Goal: Task Accomplishment & Management: Manage account settings

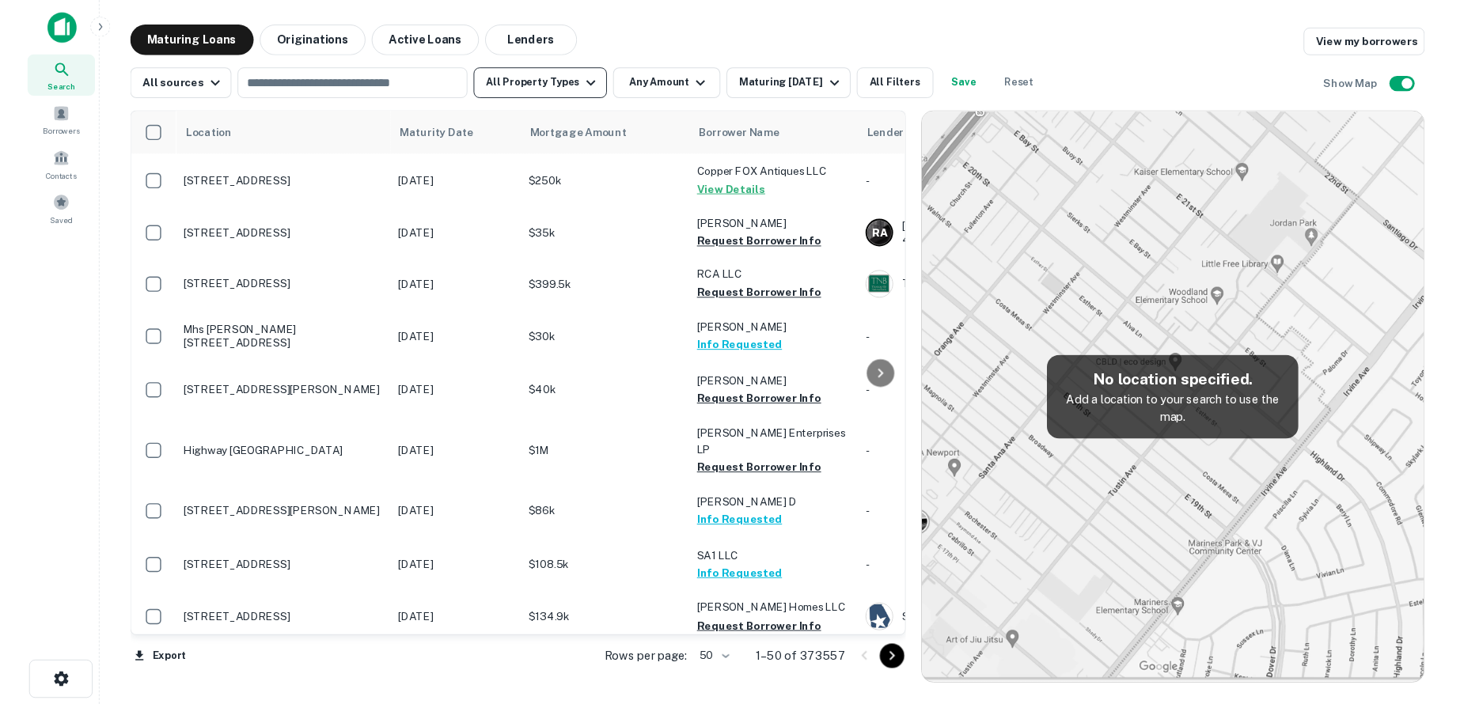
scroll to position [2263, 0]
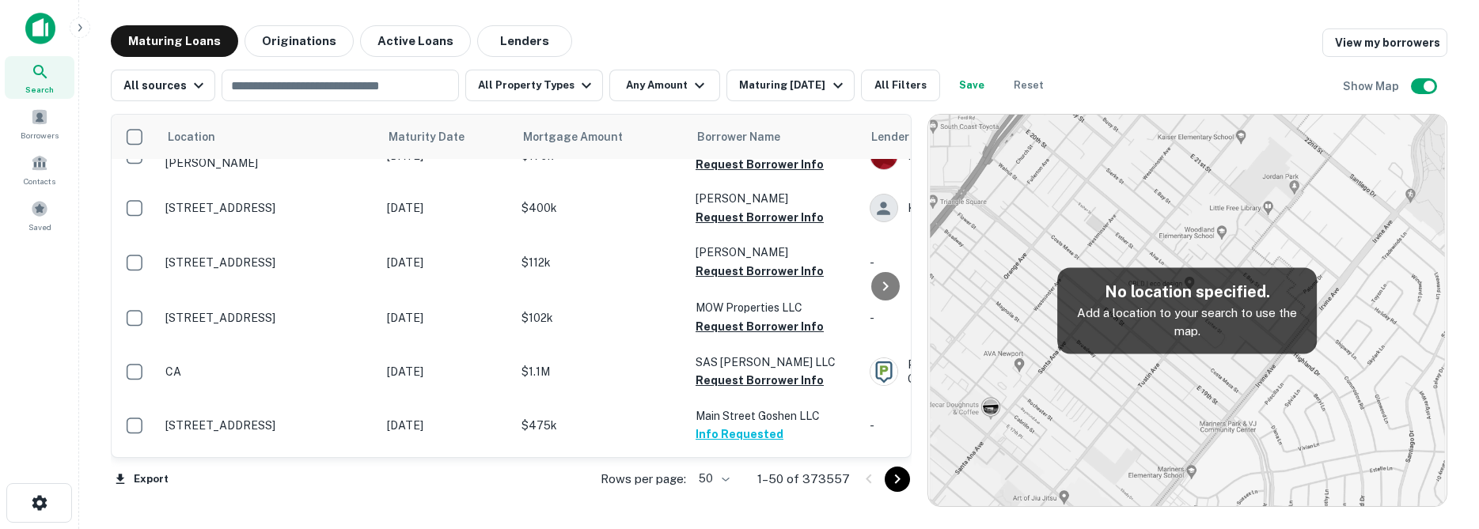
select select "**"
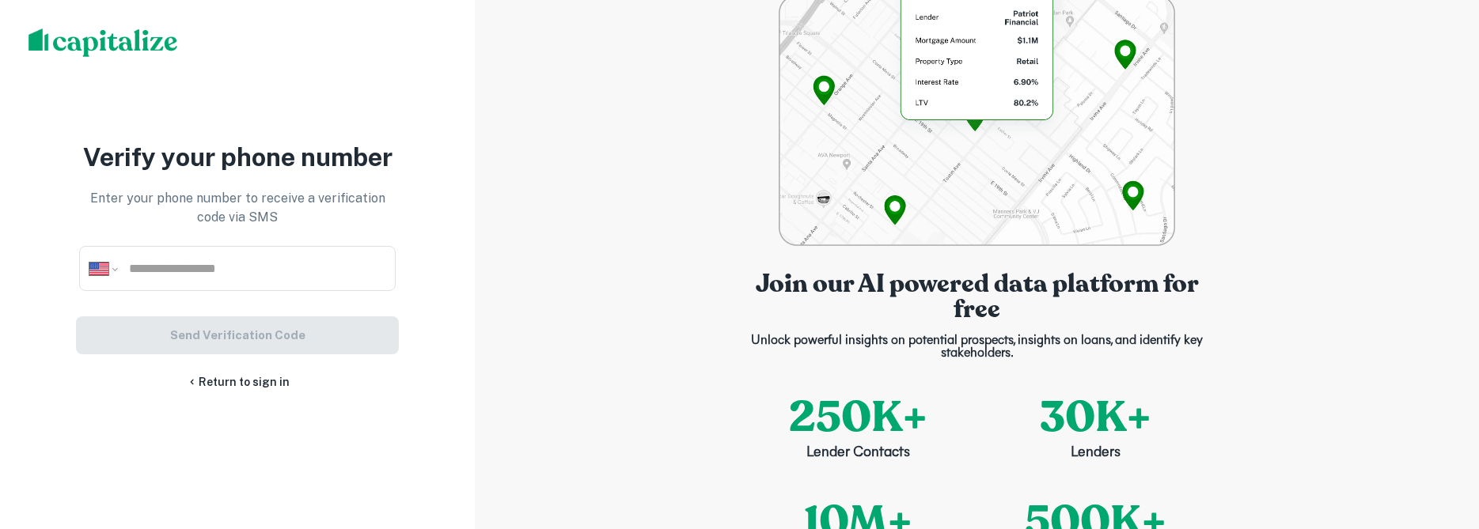
drag, startPoint x: 1460, startPoint y: 221, endPoint x: 1414, endPoint y: 259, distance: 60.2
click at [1452, 237] on div "Join our AI powered data platform for free Unlock powerful insights on potentia…" at bounding box center [977, 264] width 1004 height 529
click at [247, 377] on link "Return to sign in" at bounding box center [238, 381] width 104 height 17
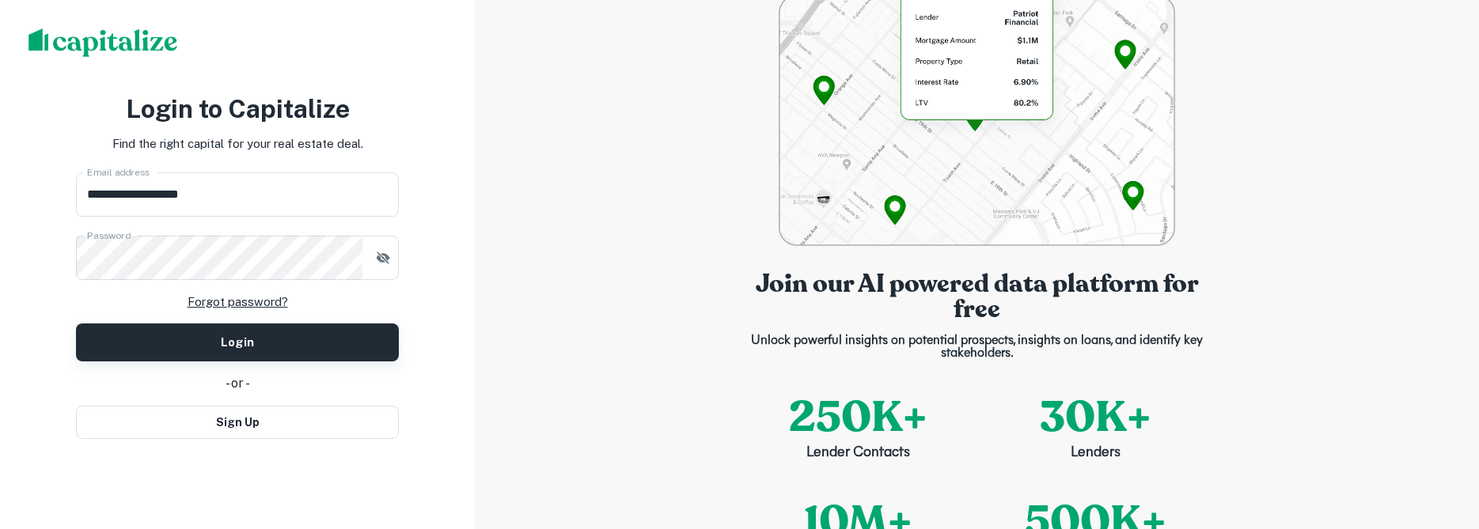
click at [262, 353] on button "Login" at bounding box center [237, 343] width 323 height 38
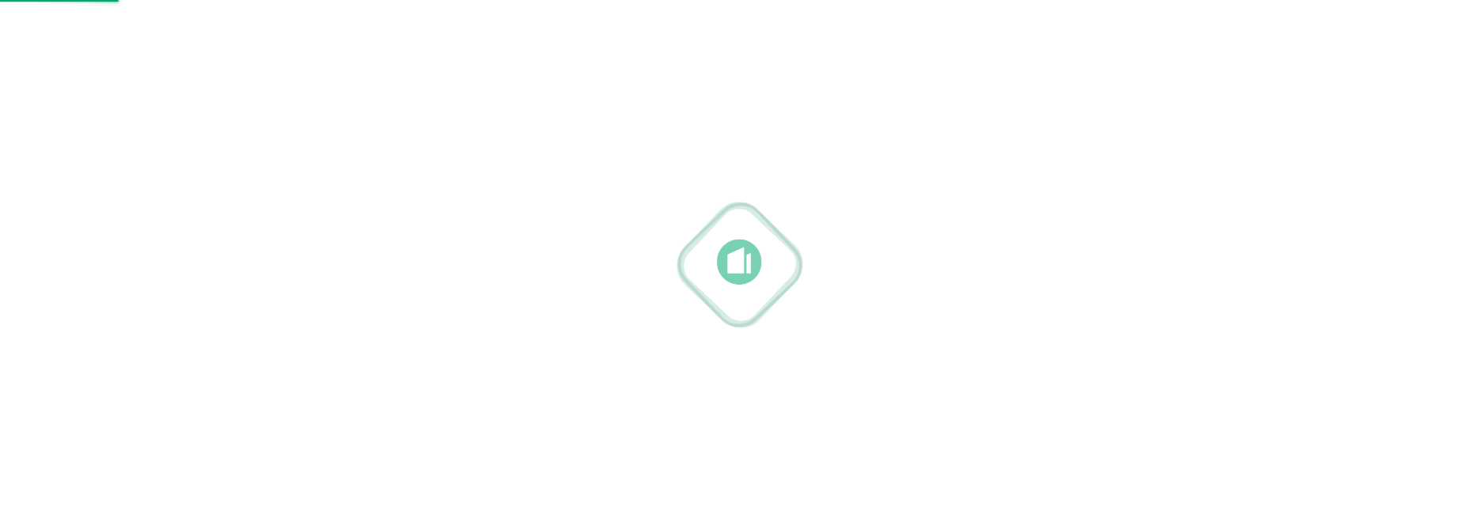
select select "**"
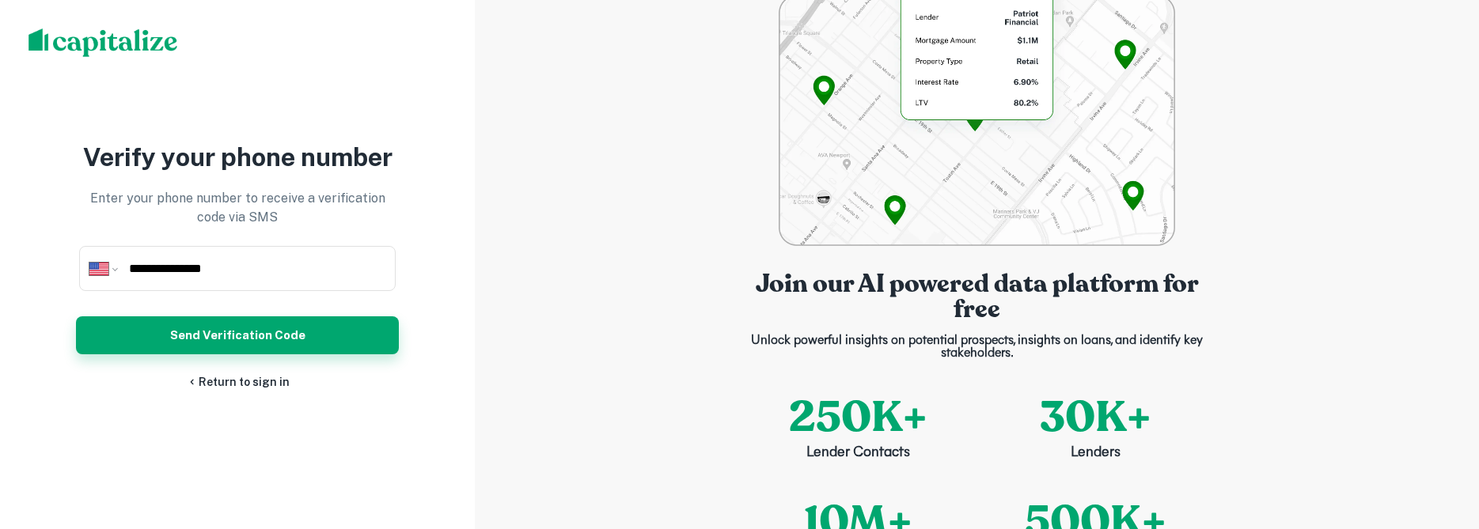
click at [347, 345] on button "Send Verification Code" at bounding box center [237, 335] width 323 height 38
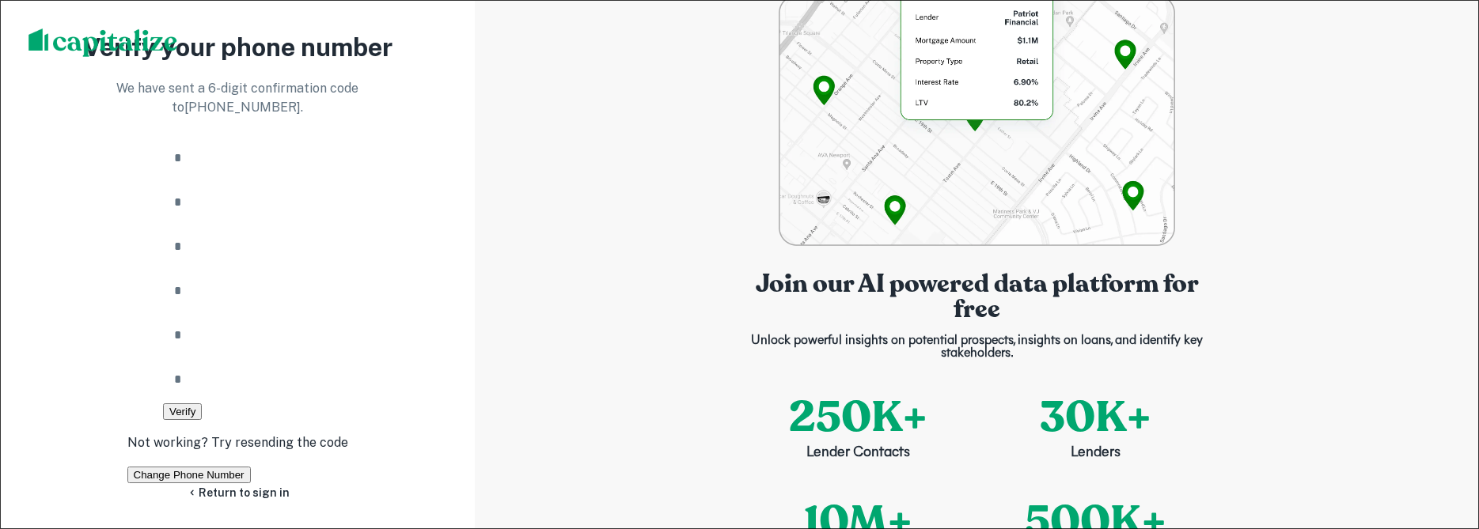
paste input "*"
type input "*"
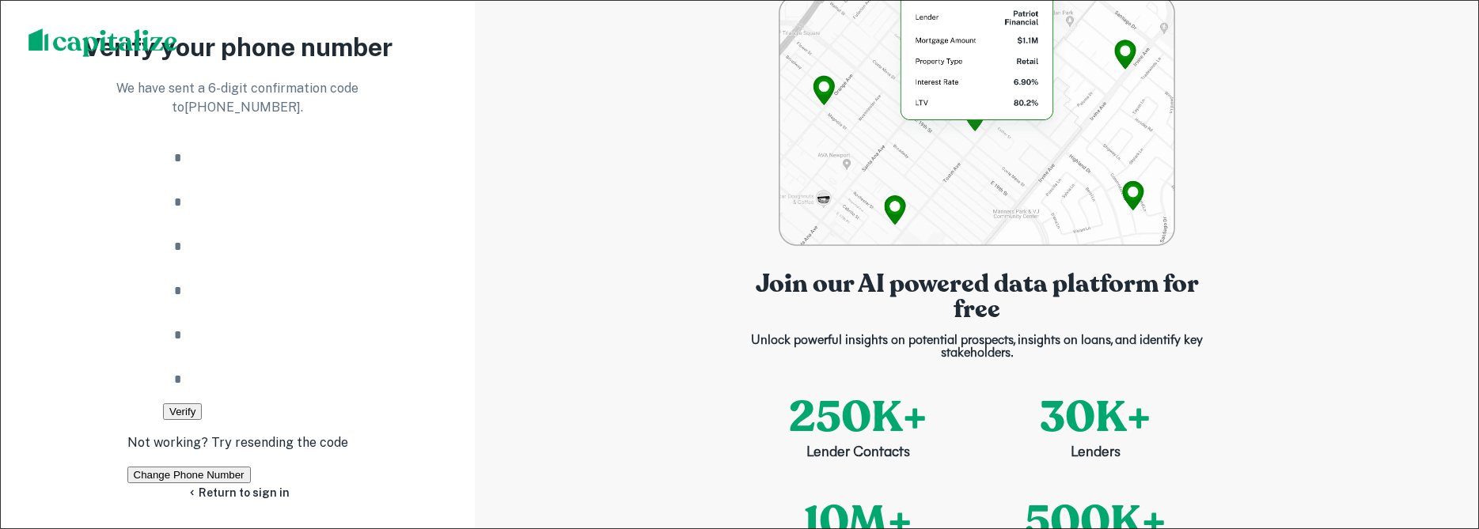
type input "*"
click at [163, 403] on button "Verify" at bounding box center [182, 411] width 39 height 17
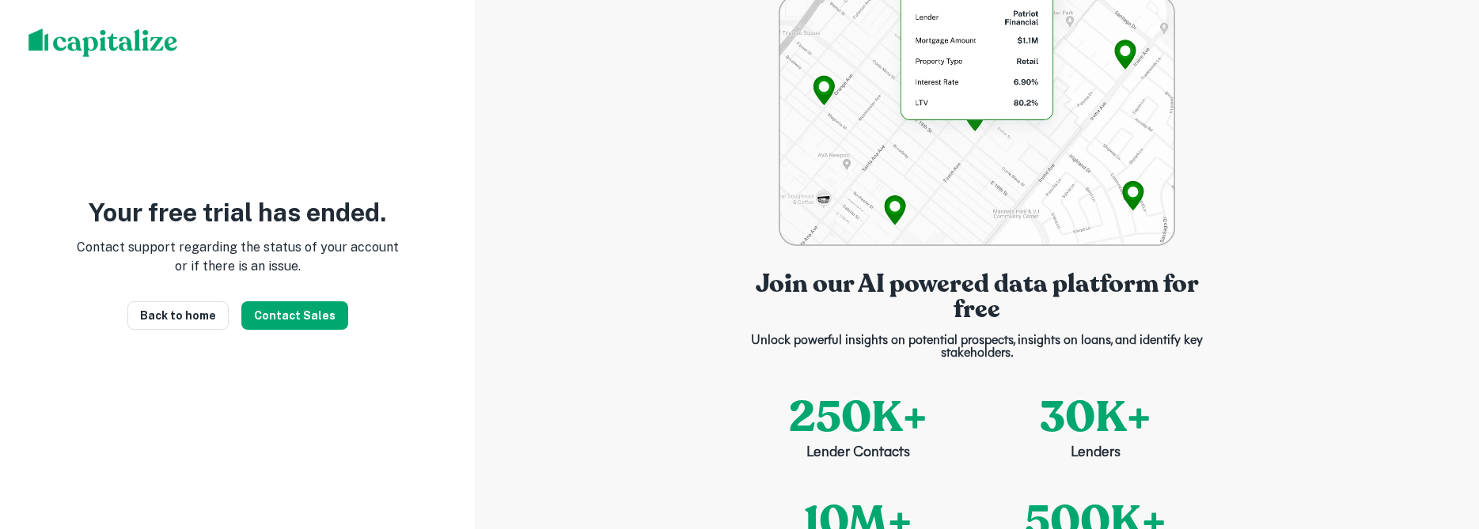
drag, startPoint x: 206, startPoint y: 306, endPoint x: 93, endPoint y: 309, distance: 112.4
drag, startPoint x: 240, startPoint y: 142, endPoint x: 294, endPoint y: 166, distance: 58.8
click at [243, 145] on div "Your free trial has ended. Contact support regarding the status of your account…" at bounding box center [237, 264] width 475 height 529
click at [252, 112] on div "Your free trial has ended. Contact support regarding the status of your account…" at bounding box center [237, 264] width 475 height 529
